Goal: Book appointment/travel/reservation

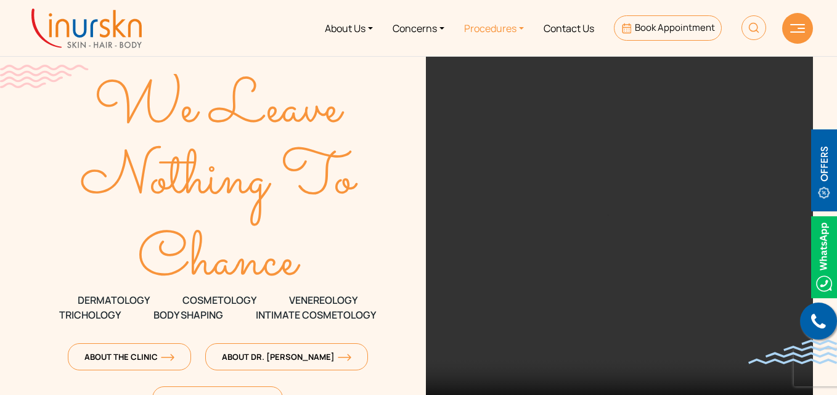
click at [496, 27] on link "Procedures" at bounding box center [494, 28] width 80 height 46
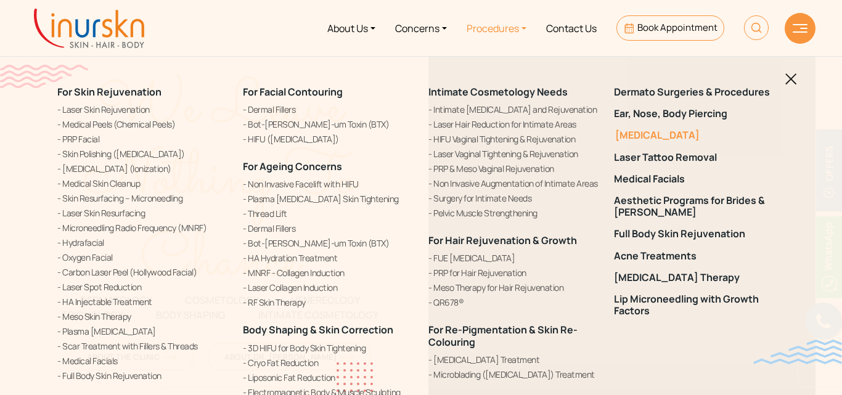
click at [659, 134] on link "[MEDICAL_DATA]" at bounding box center [699, 135] width 171 height 12
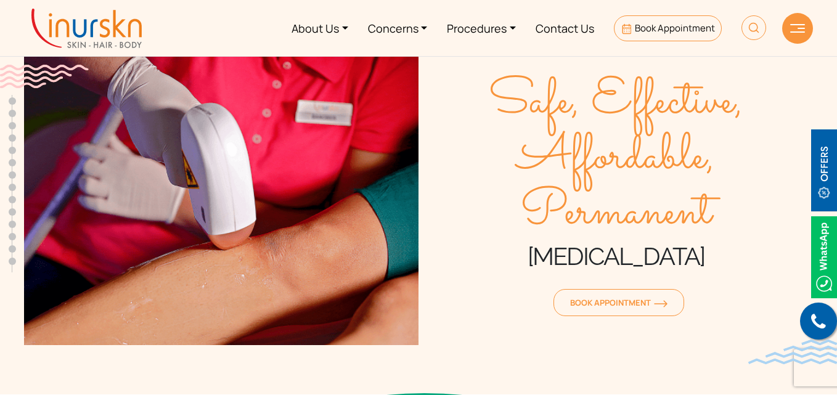
scroll to position [519, 0]
click at [804, 33] on div at bounding box center [797, 28] width 31 height 31
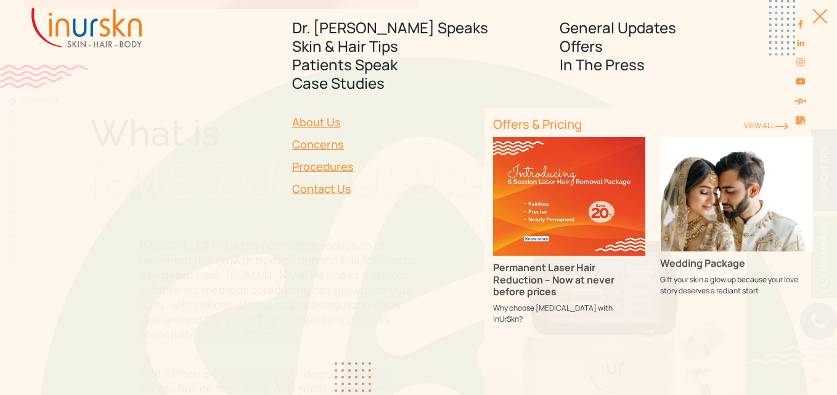
scroll to position [0, 0]
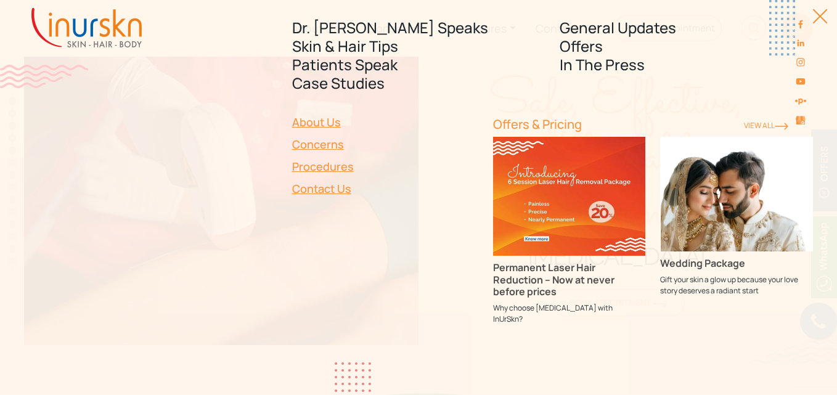
click at [822, 18] on div at bounding box center [813, 23] width 28 height 28
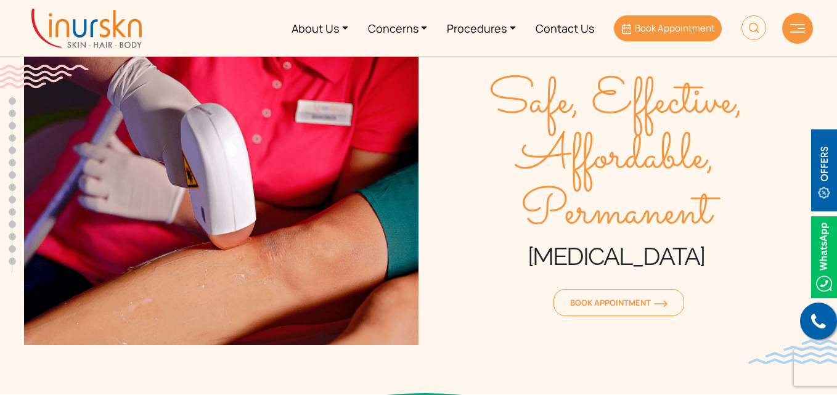
click at [662, 37] on link "Book Appointment" at bounding box center [668, 28] width 108 height 26
